Goal: Transaction & Acquisition: Obtain resource

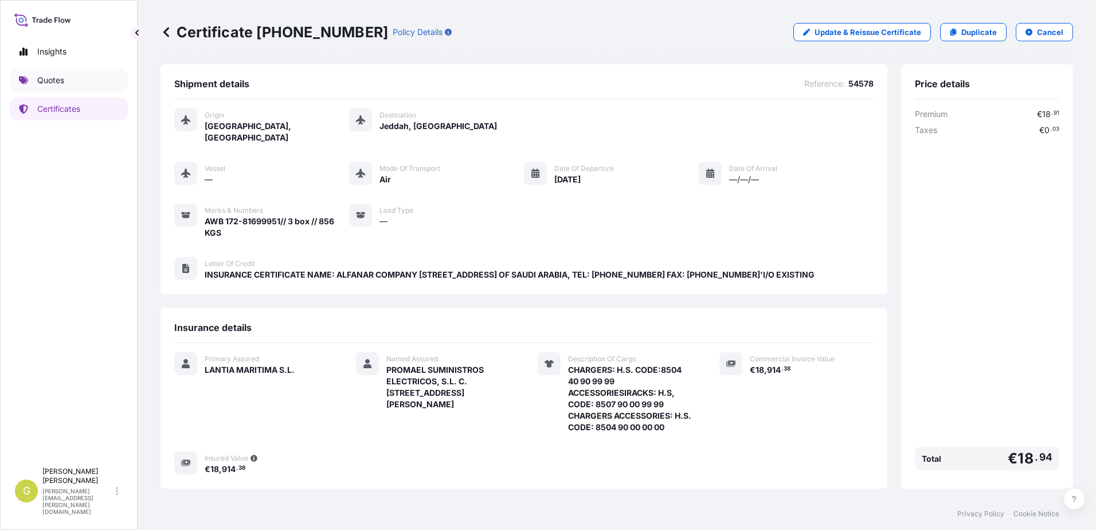
click at [73, 91] on link "Quotes" at bounding box center [69, 80] width 118 height 23
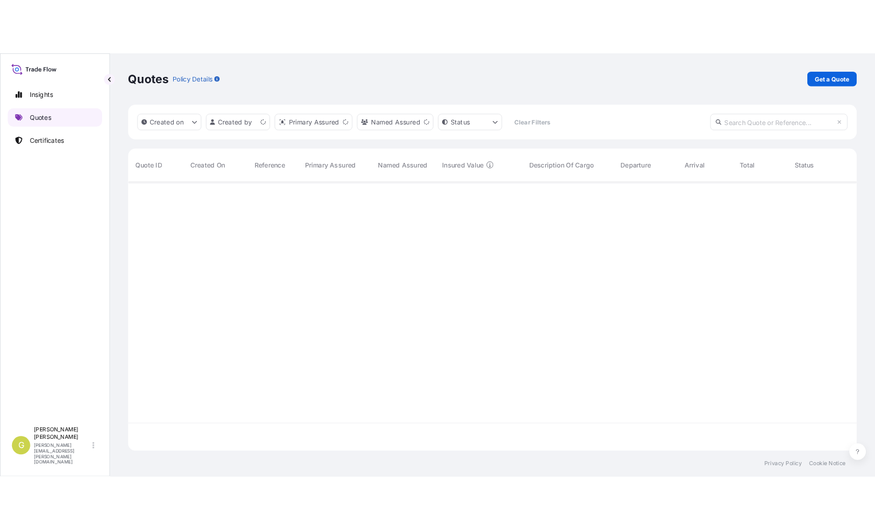
scroll to position [335, 904]
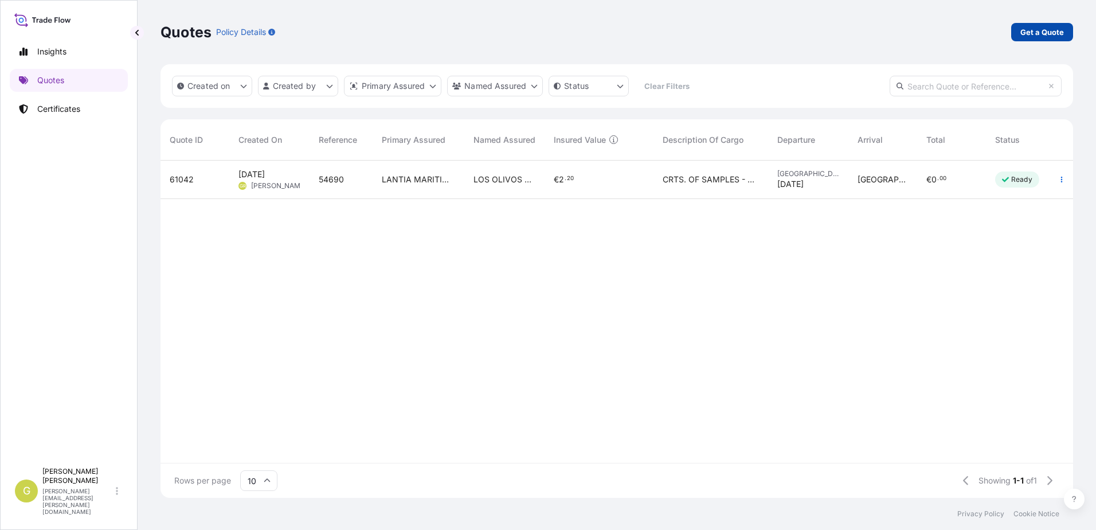
click at [1037, 37] on p "Get a Quote" at bounding box center [1042, 31] width 44 height 11
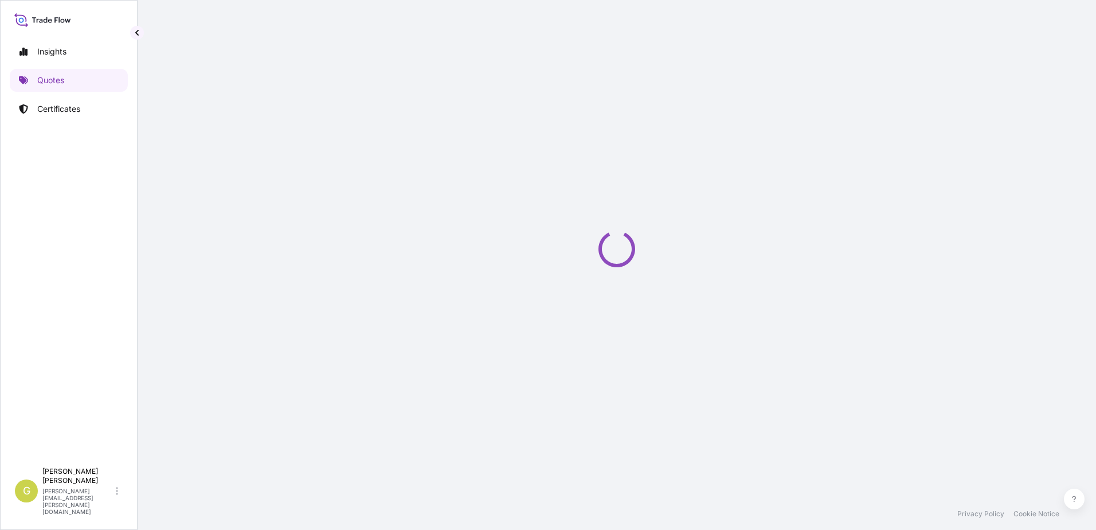
select select "Sea"
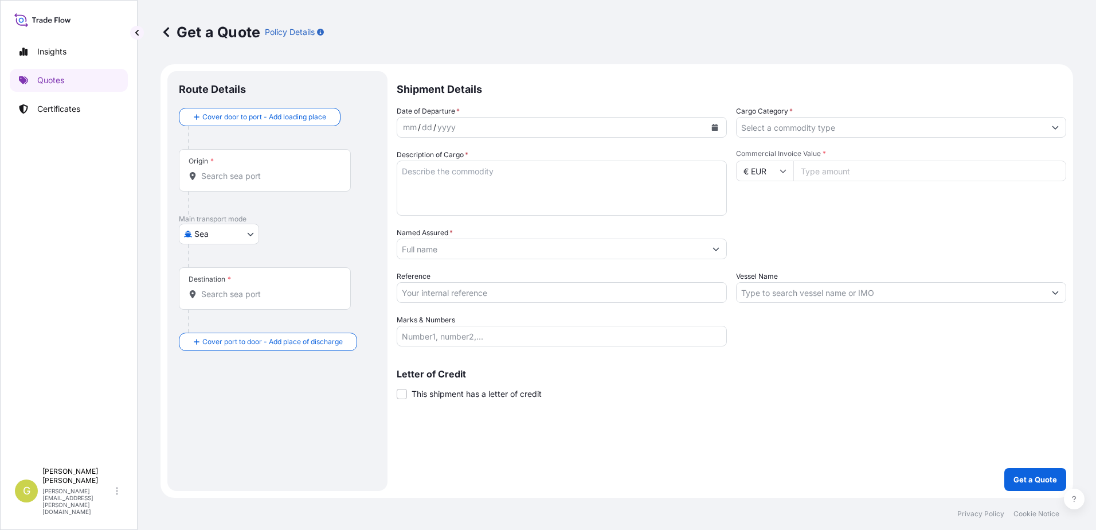
click at [214, 182] on div "Origin *" at bounding box center [265, 170] width 172 height 42
click at [214, 182] on input "Origin *" at bounding box center [268, 175] width 135 height 11
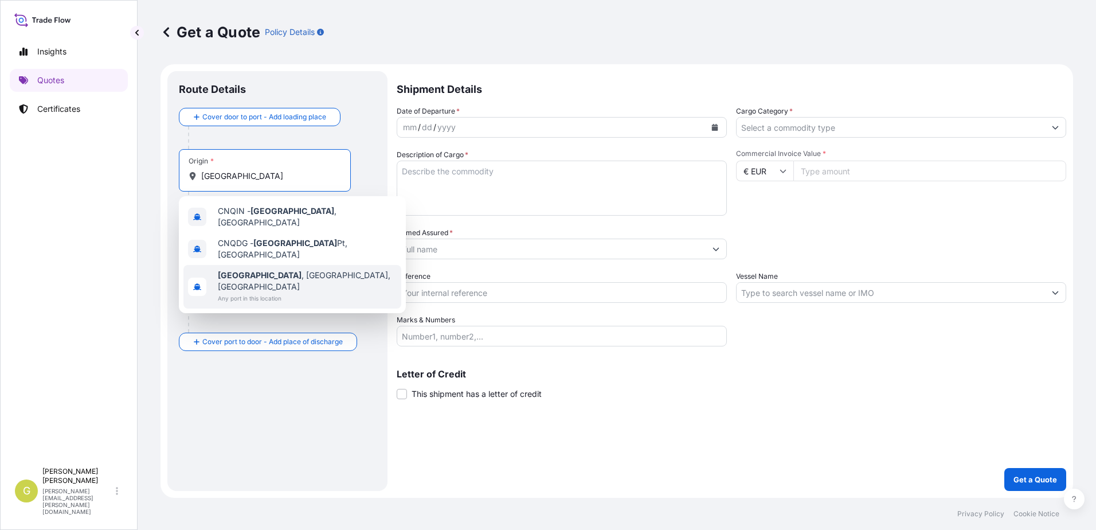
click at [234, 292] on span "Any port in this location" at bounding box center [307, 297] width 179 height 11
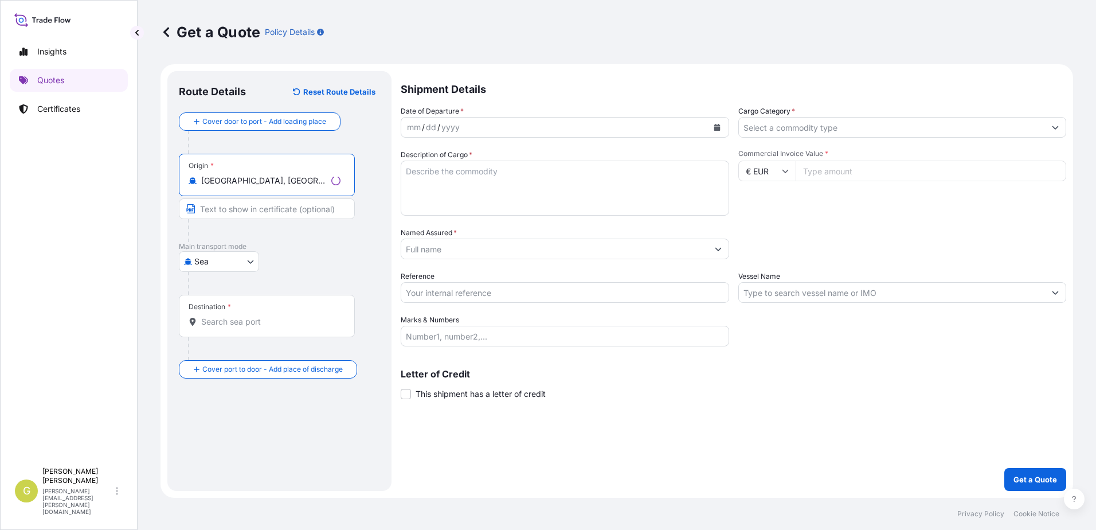
type input "[GEOGRAPHIC_DATA], [GEOGRAPHIC_DATA], [GEOGRAPHIC_DATA]"
click at [243, 205] on input "Text to appear on certificate" at bounding box center [267, 208] width 176 height 21
type input "[GEOGRAPHIC_DATA], [GEOGRAPHIC_DATA]"
click at [244, 319] on input "Destination *" at bounding box center [268, 321] width 135 height 11
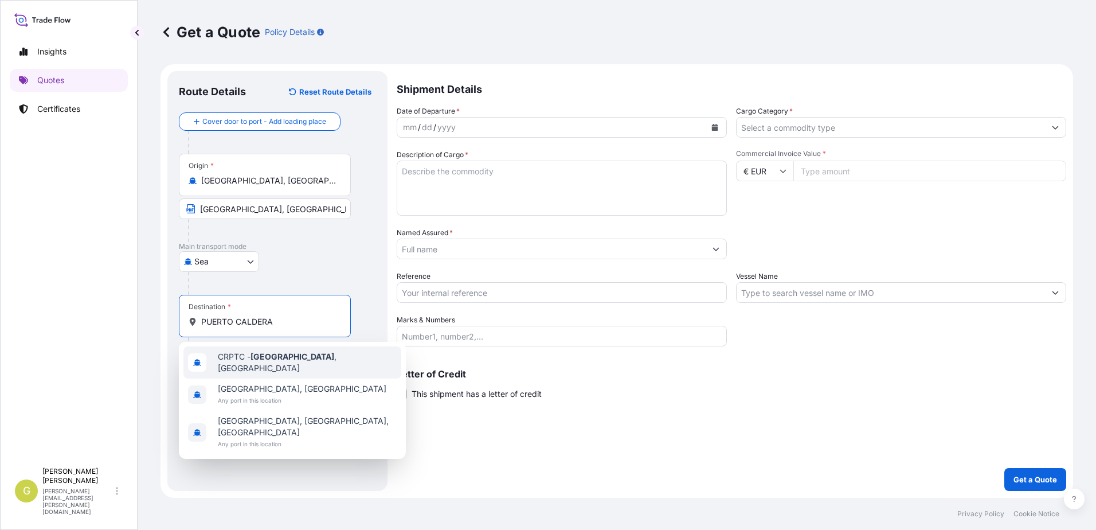
click at [277, 323] on input "PUERTO CALDERA" at bounding box center [268, 321] width 135 height 11
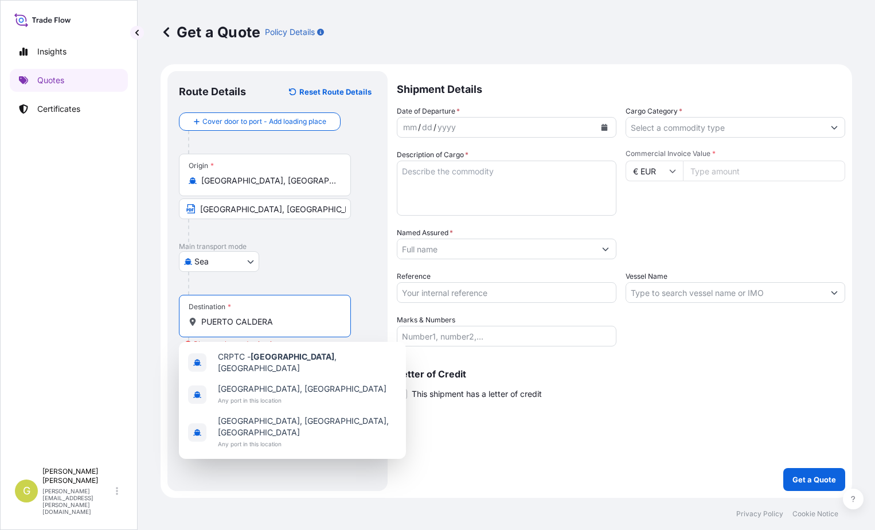
drag, startPoint x: 276, startPoint y: 323, endPoint x: 186, endPoint y: 324, distance: 90.6
click at [186, 324] on div "Destination * [GEOGRAPHIC_DATA]" at bounding box center [265, 316] width 172 height 42
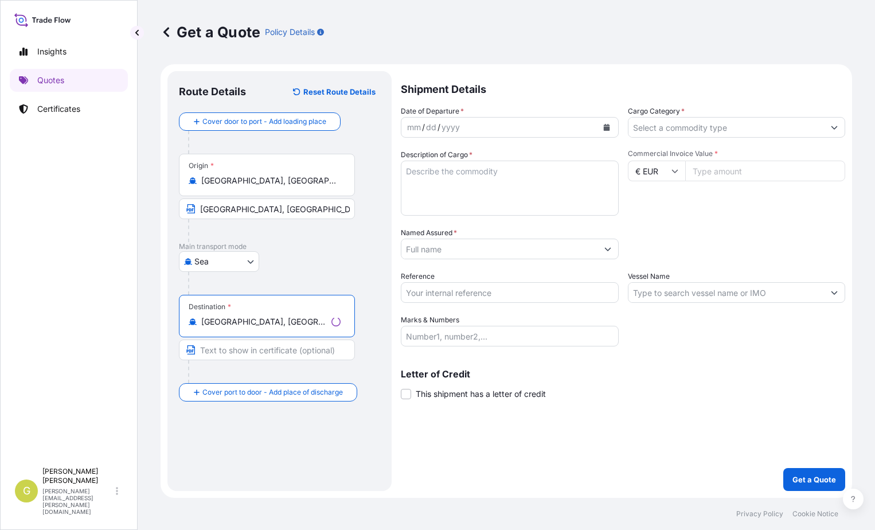
type input "[GEOGRAPHIC_DATA], [GEOGRAPHIC_DATA], [GEOGRAPHIC_DATA]"
click at [250, 355] on input "Text to appear on certificate" at bounding box center [267, 349] width 176 height 21
type input "p"
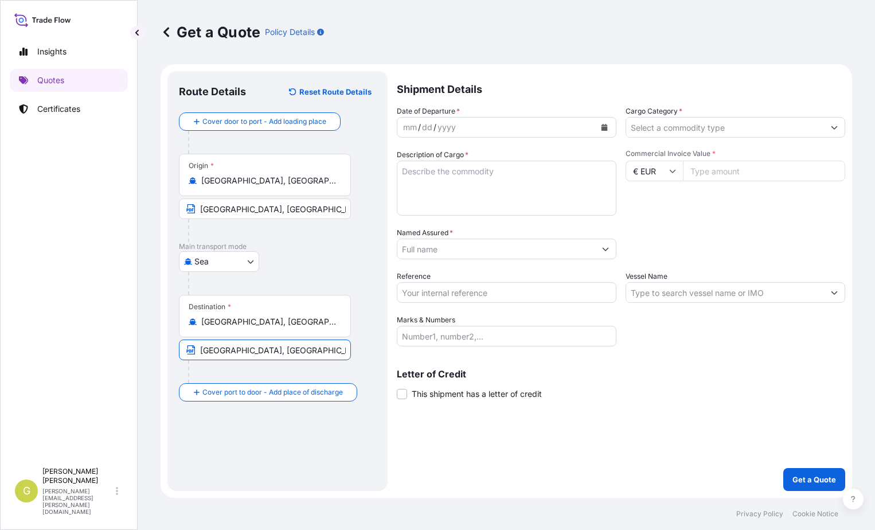
type input "[GEOGRAPHIC_DATA], [GEOGRAPHIC_DATA]"
click at [606, 126] on icon "Calendar" at bounding box center [604, 127] width 6 height 7
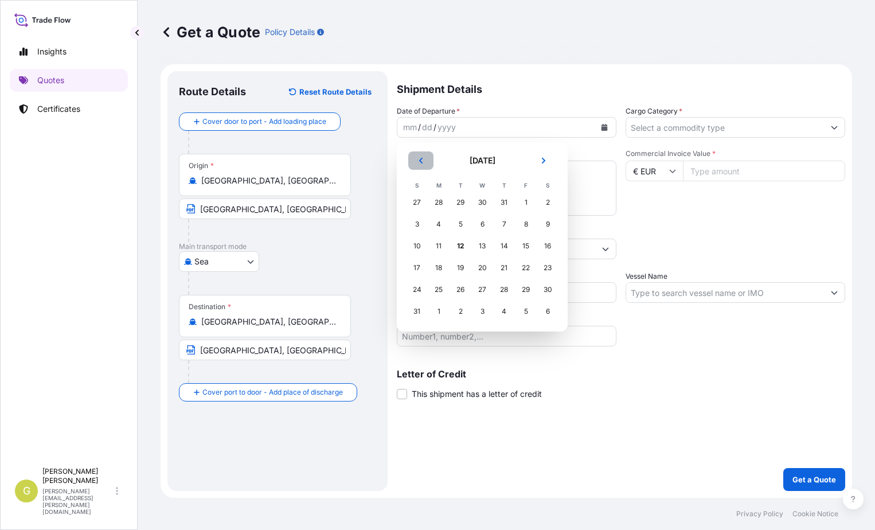
click at [424, 162] on icon "Previous" at bounding box center [420, 160] width 7 height 7
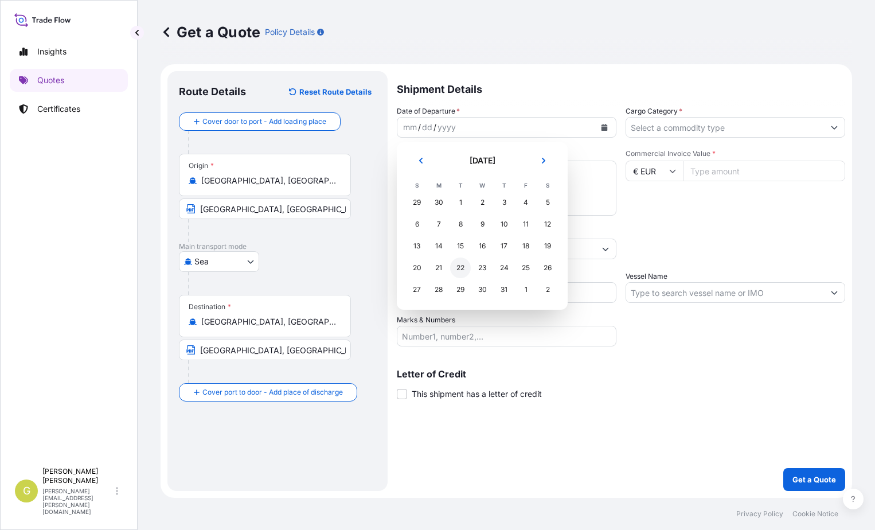
click at [465, 268] on div "22" at bounding box center [460, 267] width 21 height 21
click at [465, 267] on div "22" at bounding box center [460, 267] width 21 height 21
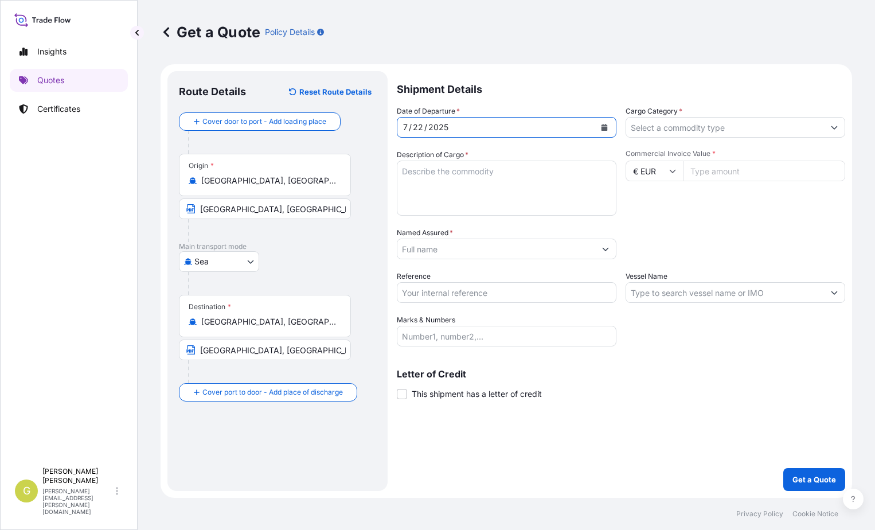
click at [831, 131] on button "Show suggestions" at bounding box center [834, 127] width 21 height 21
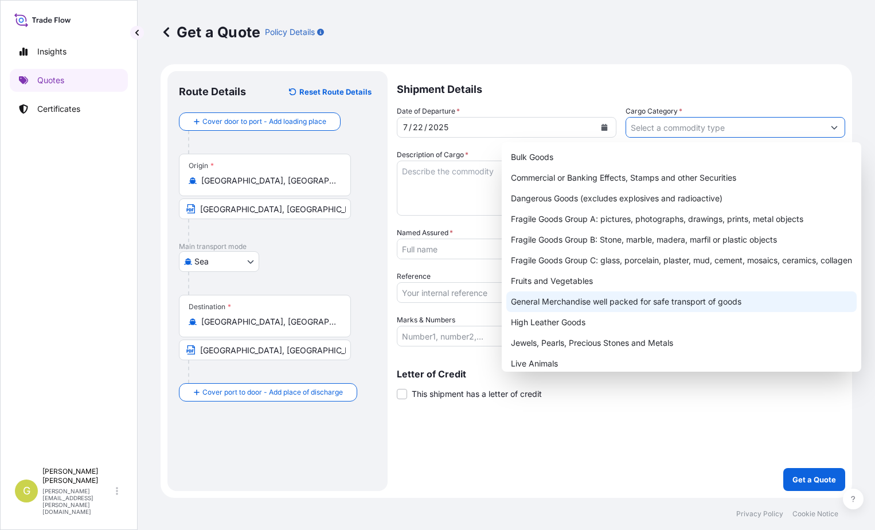
click at [585, 304] on div "General Merchandise well packed for safe transport of goods" at bounding box center [681, 301] width 350 height 21
type input "General Merchandise well packed for safe transport of goods"
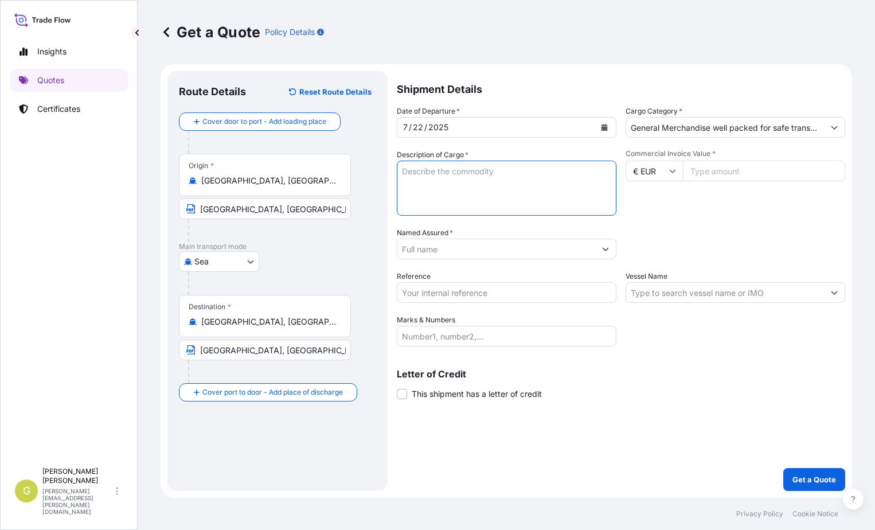
click at [492, 187] on textarea "Description of Cargo *" at bounding box center [507, 188] width 220 height 55
click at [455, 184] on textarea "Description of Cargo *" at bounding box center [507, 188] width 220 height 55
paste textarea "ZAPATOS DEPORTIVOS"
type textarea "ZAPATOS DEPORTIVOS"
click at [706, 173] on input "Commercial Invoice Value *" at bounding box center [764, 171] width 162 height 21
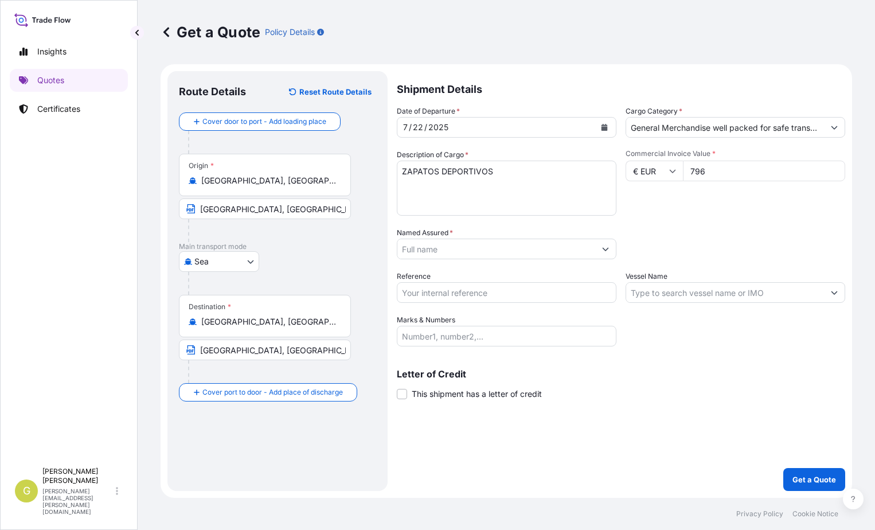
type input "7965"
type input "7965.10"
click at [656, 178] on input "€ EUR" at bounding box center [653, 171] width 57 height 21
click at [655, 256] on div "$ USD" at bounding box center [654, 251] width 48 height 22
type input "$ USD"
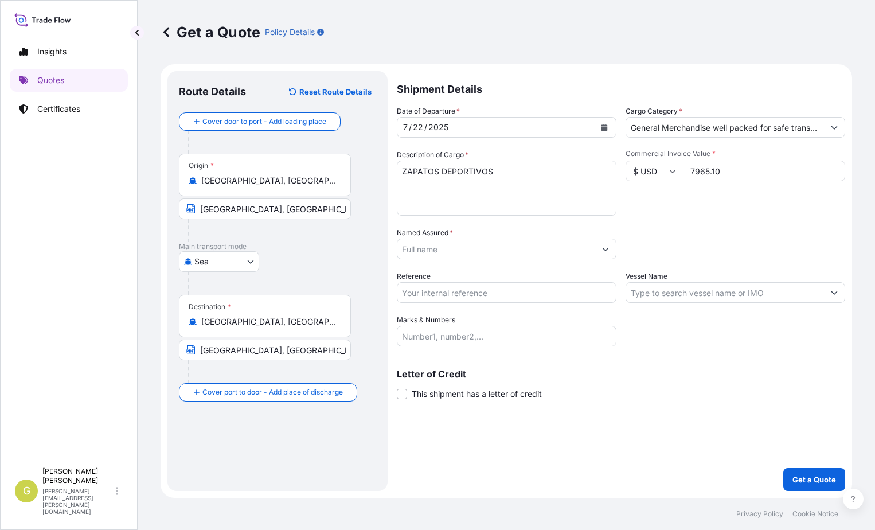
click at [489, 248] on input "Named Assured *" at bounding box center [496, 248] width 198 height 21
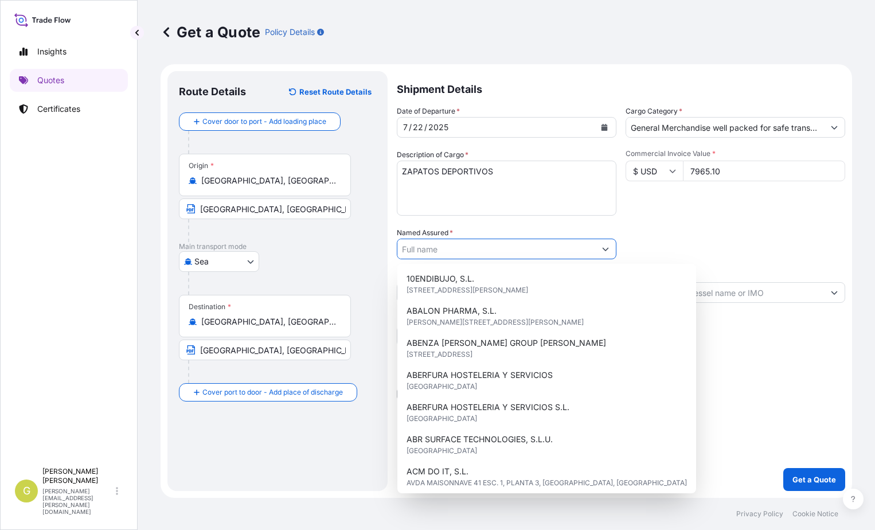
paste input "NIPPON"
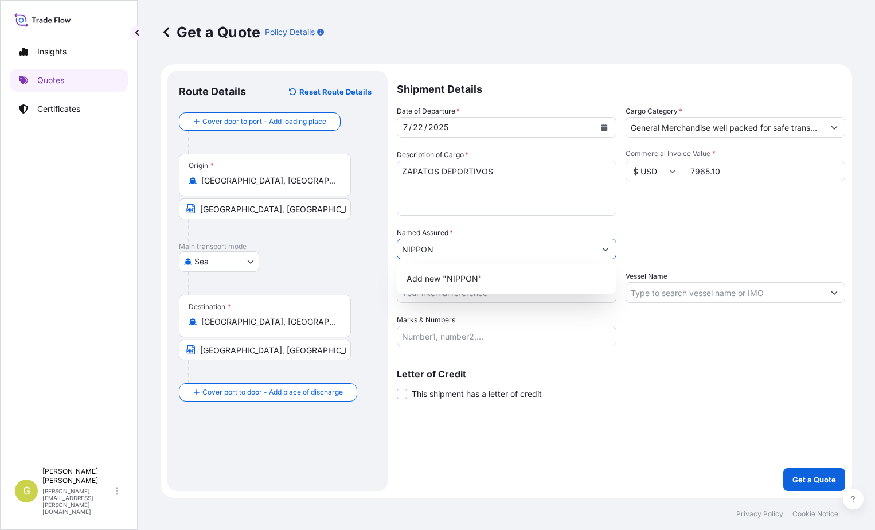
drag, startPoint x: 443, startPoint y: 253, endPoint x: 382, endPoint y: 251, distance: 61.4
click at [382, 251] on form "Route Details Reset Route Details Cover door to port - Add loading place Place …" at bounding box center [506, 280] width 691 height 433
paste input "INTERNATIONAL GENERAL TRADING L.L.C"
drag, startPoint x: 569, startPoint y: 249, endPoint x: 448, endPoint y: 245, distance: 120.5
click at [538, 247] on input "NIPPON INTERNATIONAL GENERAL" at bounding box center [496, 248] width 198 height 21
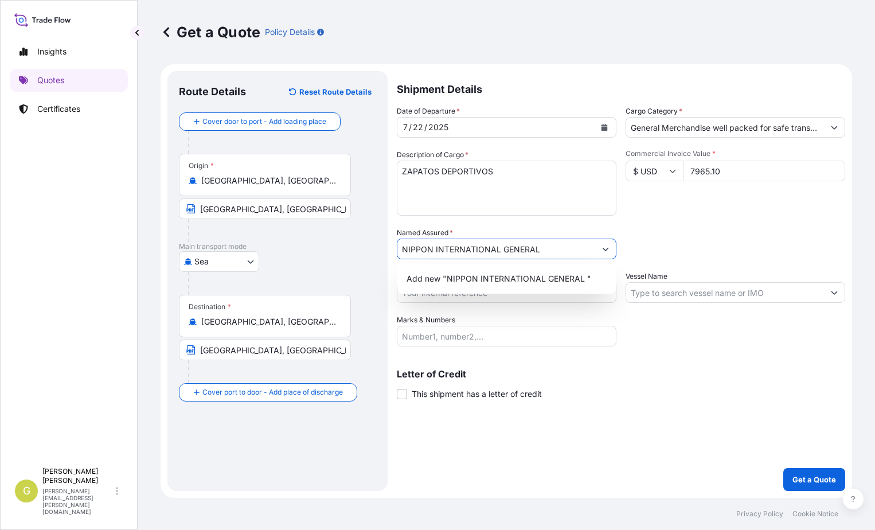
drag, startPoint x: 448, startPoint y: 245, endPoint x: 331, endPoint y: 246, distance: 117.5
click at [331, 246] on form "Route Details Reset Route Details Cover door to port - Add loading place Place …" at bounding box center [506, 280] width 691 height 433
click at [331, 246] on p "Main transport mode" at bounding box center [277, 246] width 197 height 9
drag, startPoint x: 557, startPoint y: 251, endPoint x: 312, endPoint y: 252, distance: 244.8
click at [312, 252] on form "Route Details Reset Route Details Cover door to port - Add loading place Place …" at bounding box center [506, 280] width 691 height 433
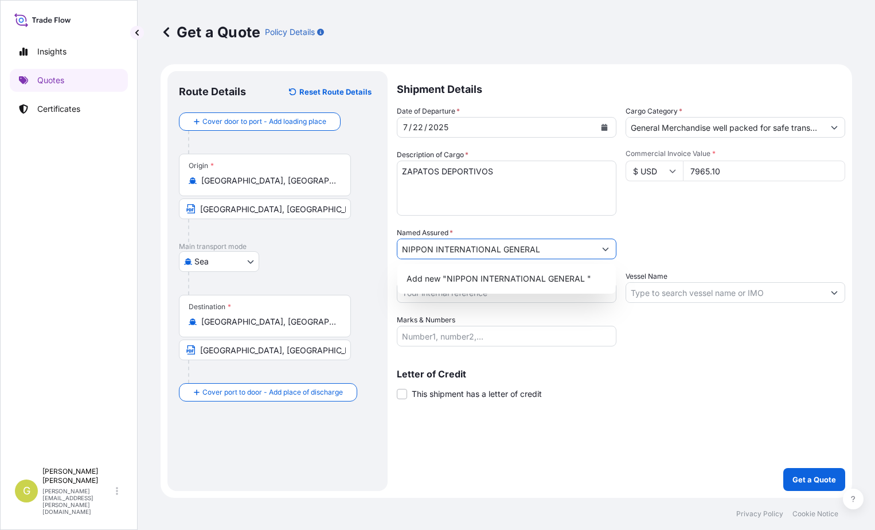
paste input "TRADING L.L.C"
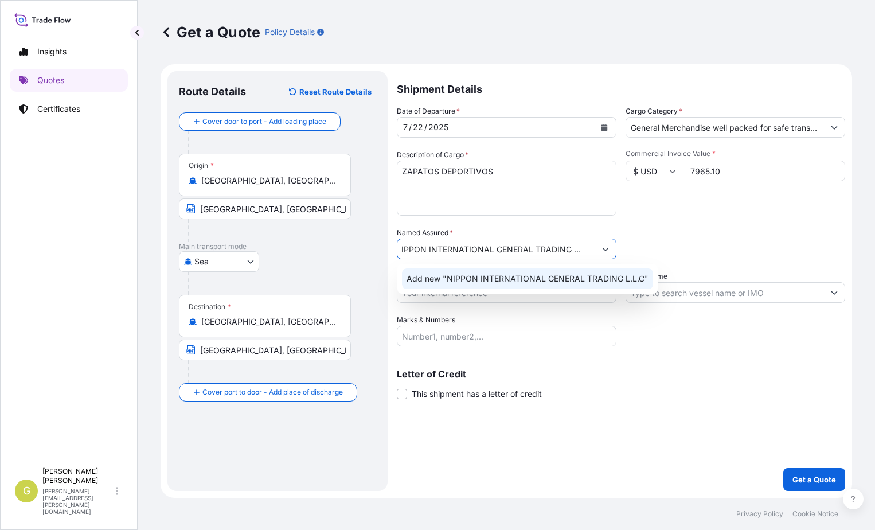
click at [514, 277] on span "Add new "NIPPON INTERNATIONAL GENERAL TRADING L.L.C"" at bounding box center [527, 278] width 242 height 11
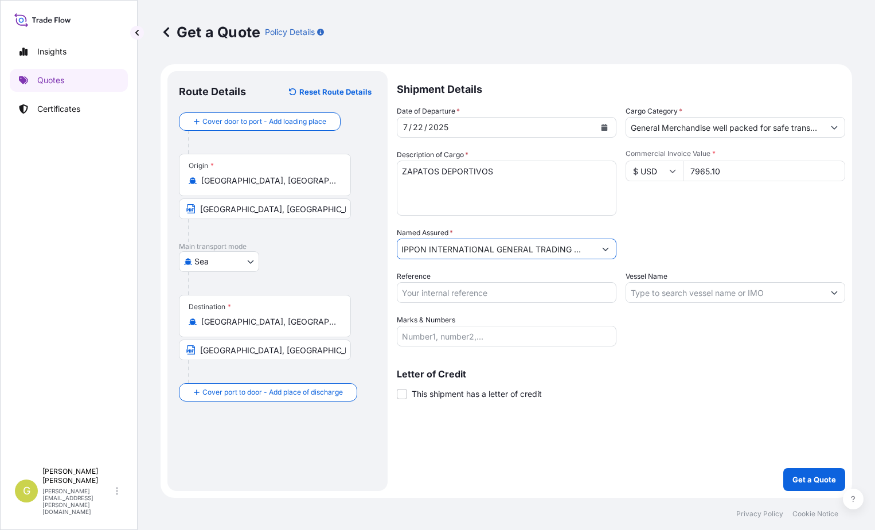
type input "NIPPON INTERNATIONAL GENERAL TRADING L.L.C"
click at [424, 294] on input "Reference" at bounding box center [507, 292] width 220 height 21
type input "51822"
click at [694, 295] on input "Vessel Name" at bounding box center [725, 292] width 198 height 21
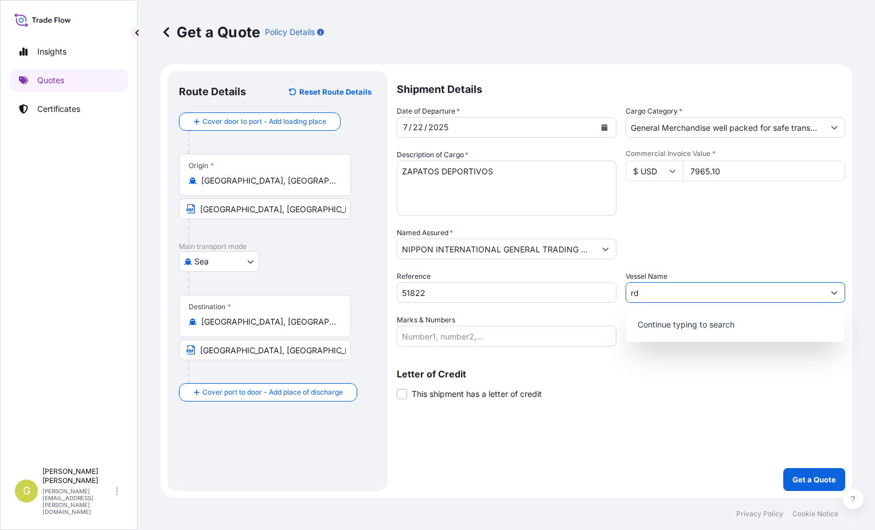
type input "r"
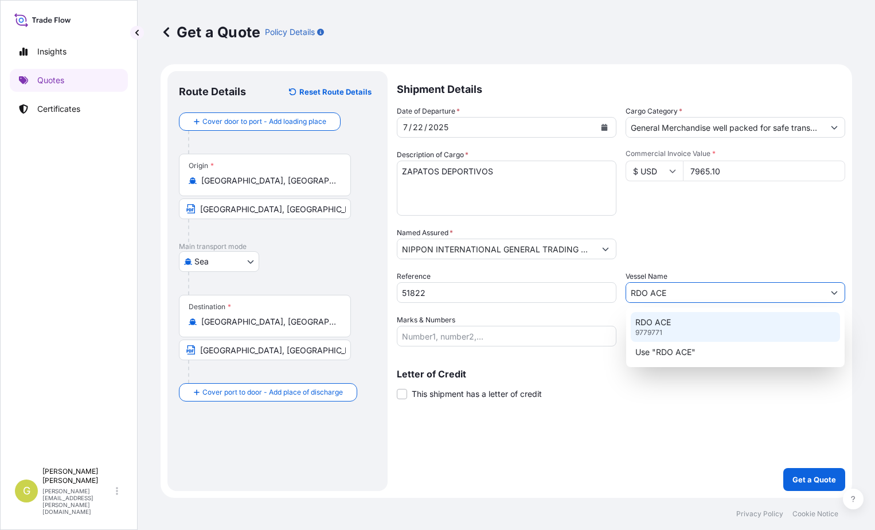
click at [673, 318] on div "RDO ACE 9779771" at bounding box center [735, 327] width 209 height 30
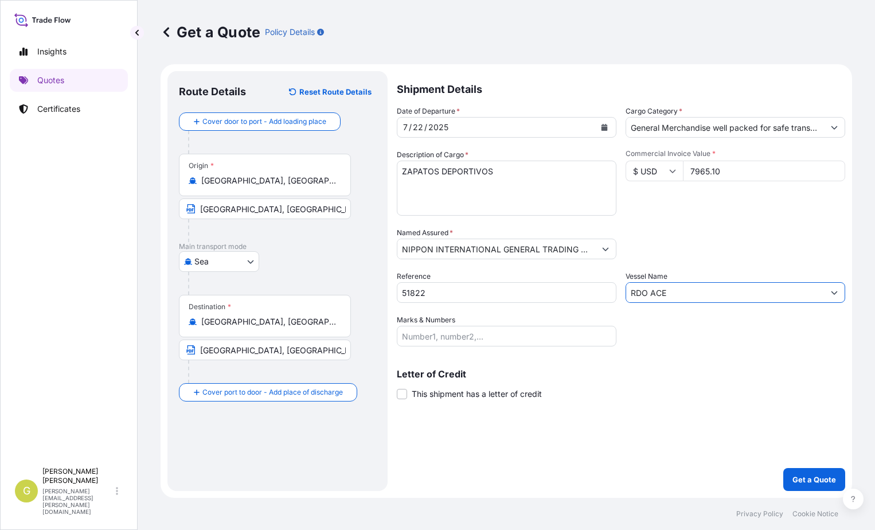
type input "RDO ACE"
click at [447, 337] on input "Marks & Numbers" at bounding box center [507, 336] width 220 height 21
paste input "1x40HC - Cnt ONEU1938673 - Seal CN30795AW - 125 packages - 1061kgs"
type input "1x40HC - Cnt ONEU1938673 - Seal CN30795AW - 125 packages - 1061kgs"
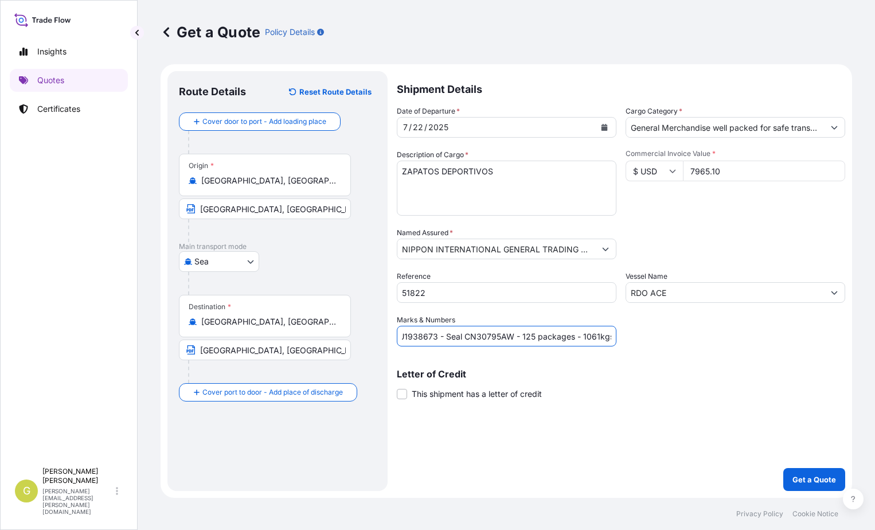
scroll to position [0, 0]
click at [433, 394] on span "This shipment has a letter of credit" at bounding box center [477, 393] width 130 height 11
click at [397, 388] on input "This shipment has a letter of credit" at bounding box center [397, 388] width 0 height 0
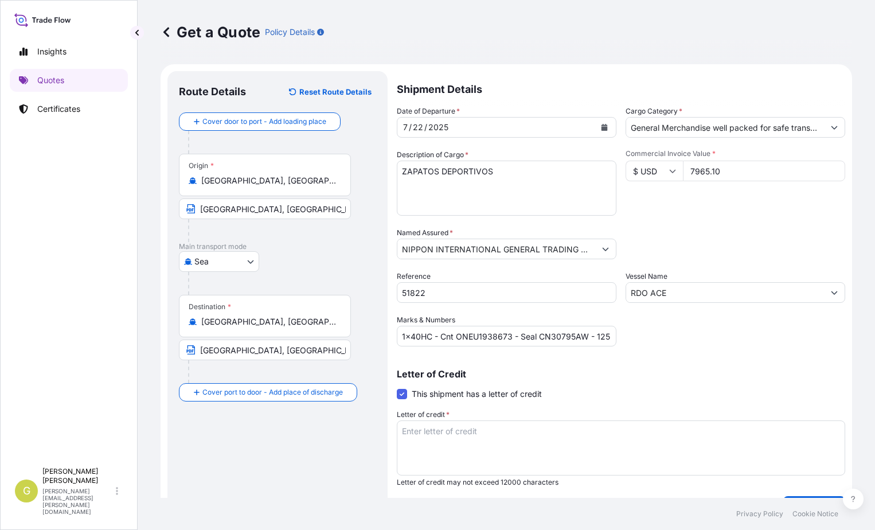
click at [433, 441] on textarea "Letter of credit *" at bounding box center [621, 447] width 448 height 55
paste textarea "NIPPON INTERNATIONAL GENERAL TRADING L.L.C. [STREET_ADDRESS] TRN: 1002315537000…"
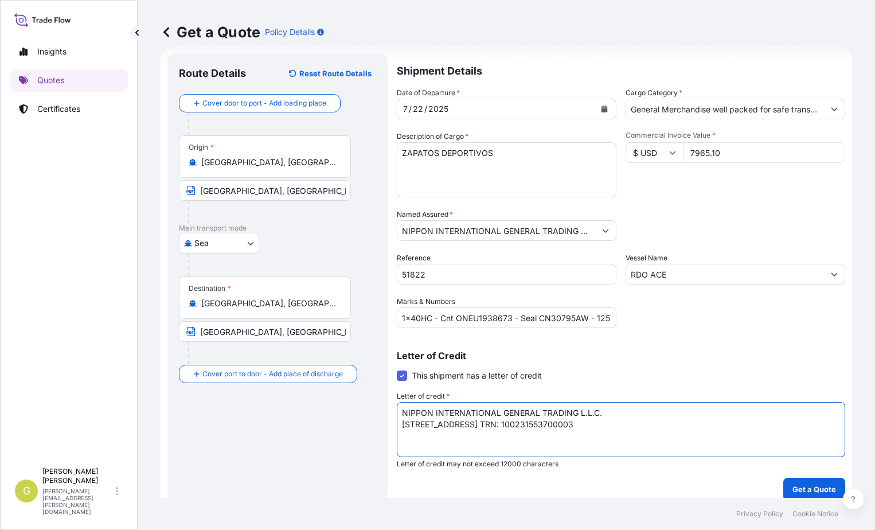
scroll to position [28, 0]
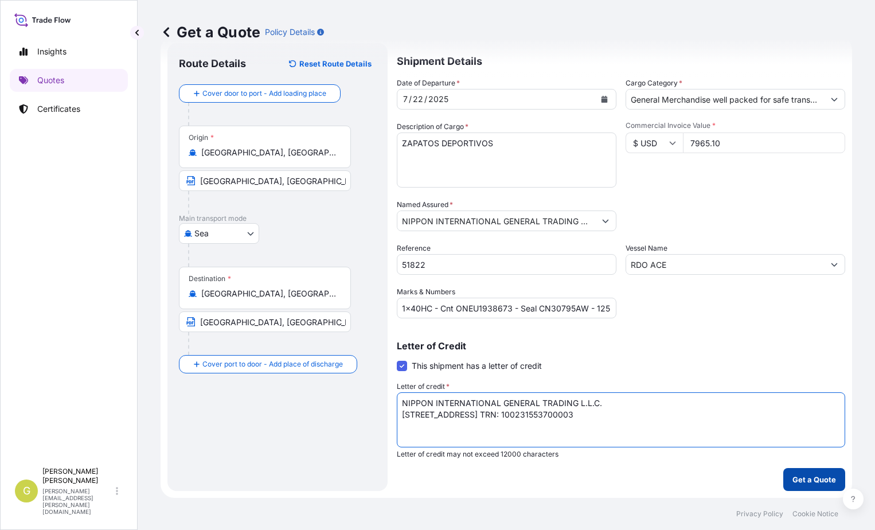
type textarea "NIPPON INTERNATIONAL GENERAL TRADING L.L.C. [STREET_ADDRESS] TRN: 1002315537000…"
click at [800, 482] on p "Get a Quote" at bounding box center [814, 479] width 44 height 11
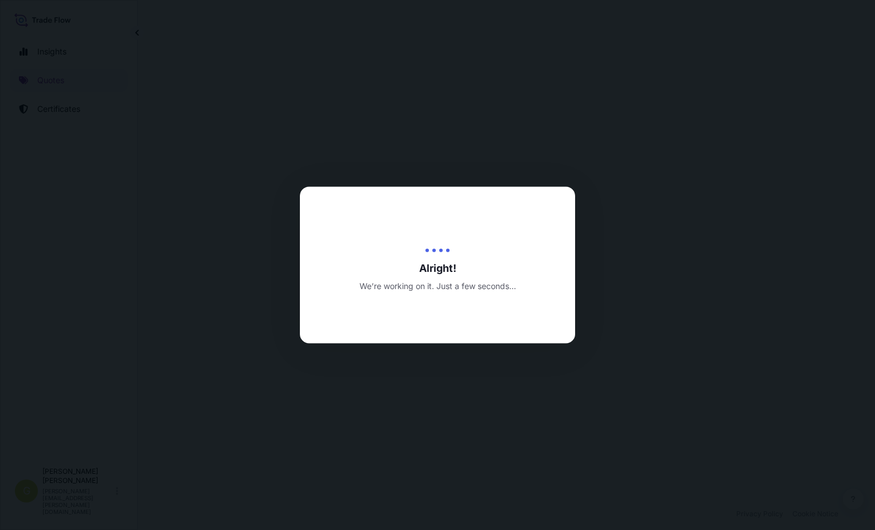
select select "Sea"
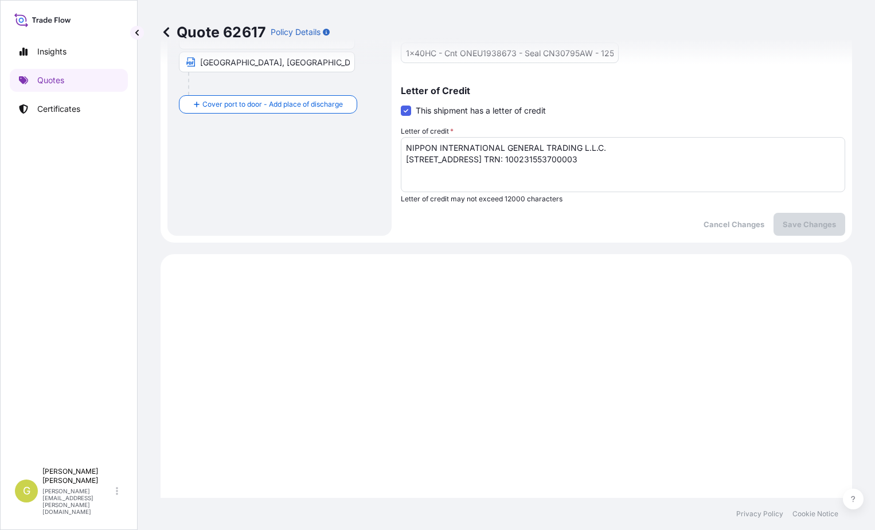
scroll to position [480, 0]
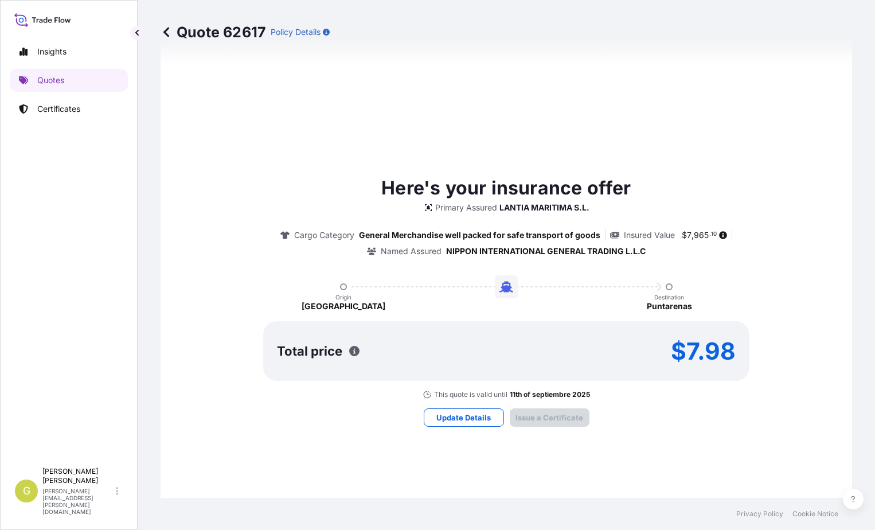
type input "[DATE]"
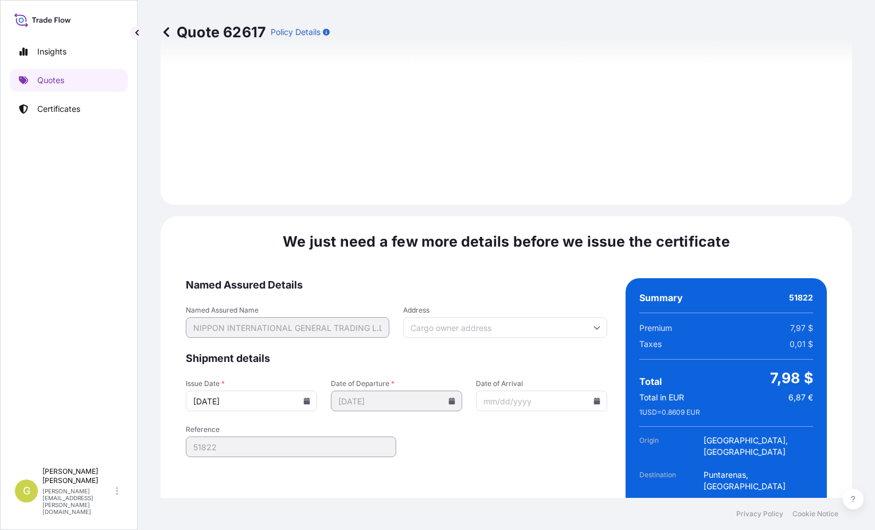
scroll to position [1442, 0]
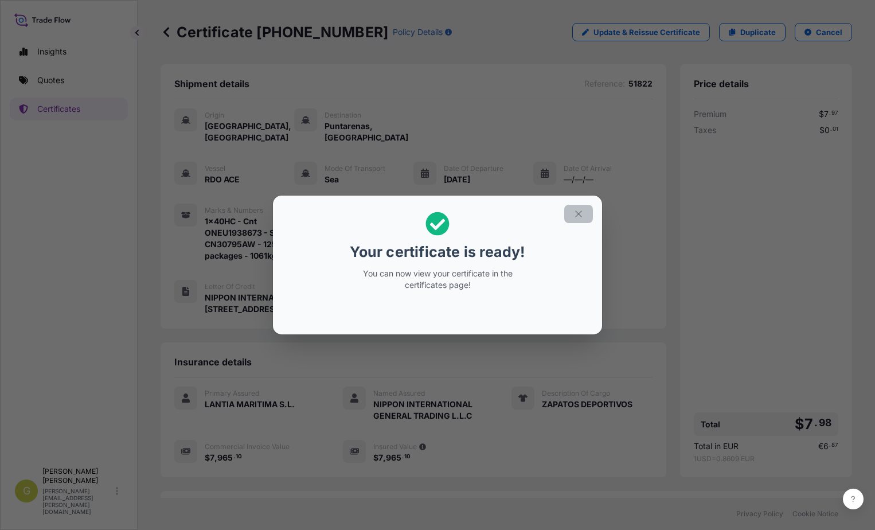
click at [575, 213] on icon "button" at bounding box center [578, 214] width 10 height 10
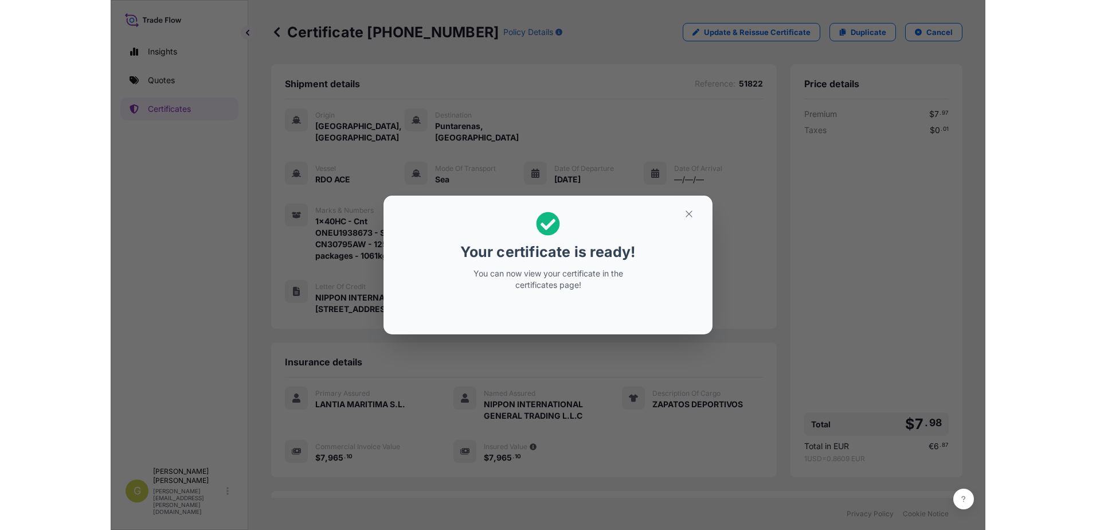
scroll to position [100, 0]
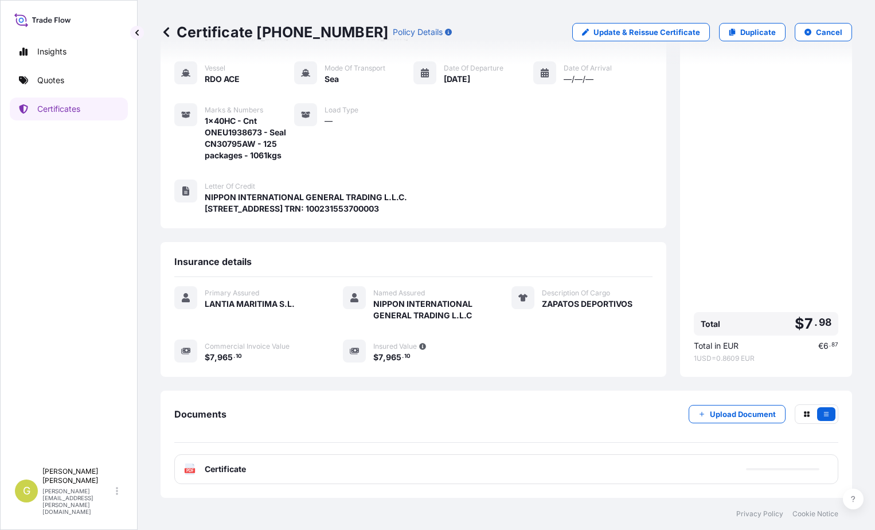
click at [299, 473] on div "PDF Certificate" at bounding box center [506, 469] width 664 height 30
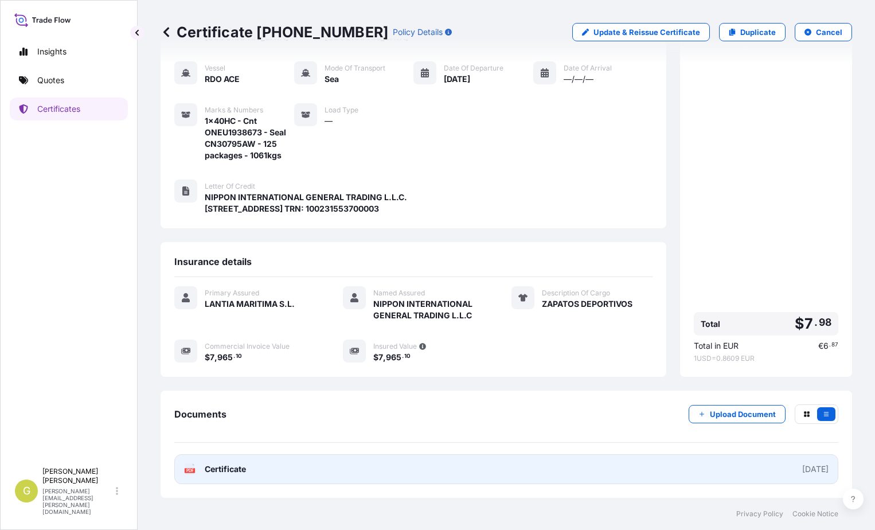
click at [299, 473] on link "PDF Certificate [DATE]" at bounding box center [506, 469] width 664 height 30
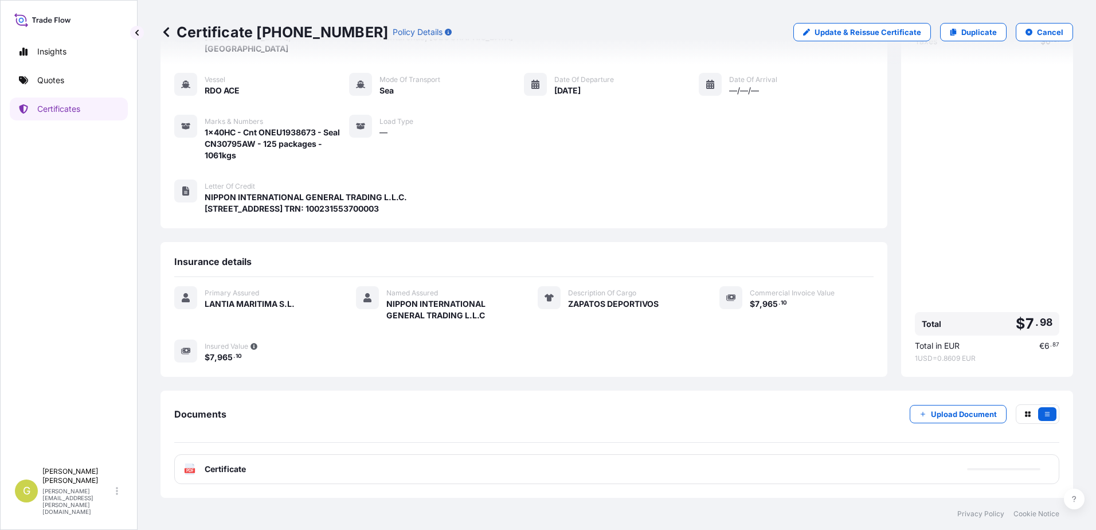
scroll to position [77, 0]
